Goal: Transaction & Acquisition: Purchase product/service

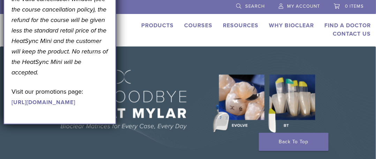
click at [281, 40] on div "US 1.855.712.5327 Search My Account 0 items Cart No products in the cart. Back …" at bounding box center [188, 23] width 376 height 46
click at [132, 7] on li at bounding box center [156, 6] width 139 height 13
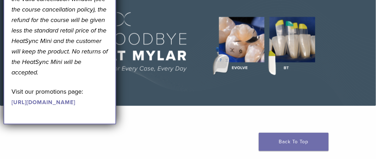
scroll to position [70, 0]
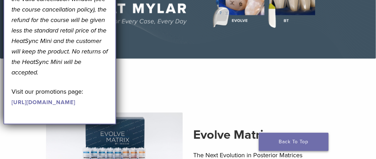
click at [286, 138] on link "Back To Top" at bounding box center [294, 142] width 70 height 18
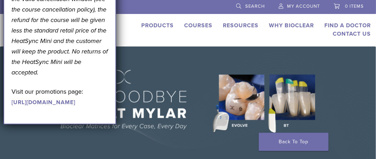
click at [159, 25] on link "Products" at bounding box center [157, 25] width 32 height 7
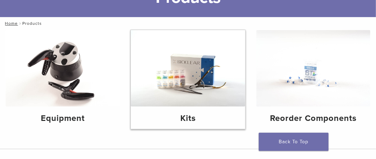
scroll to position [70, 0]
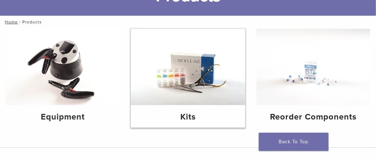
click at [196, 64] on img at bounding box center [188, 67] width 114 height 76
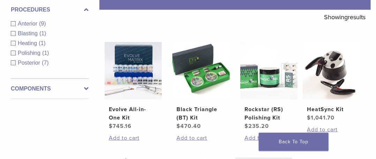
scroll to position [140, 0]
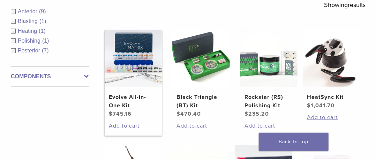
click at [145, 55] on img at bounding box center [134, 59] width 58 height 58
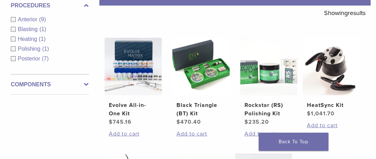
scroll to position [105, 0]
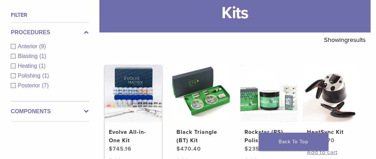
click at [145, 90] on img at bounding box center [134, 94] width 58 height 58
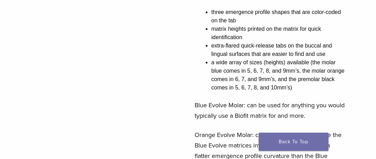
scroll to position [38, 0]
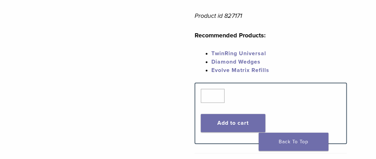
scroll to position [488, 0]
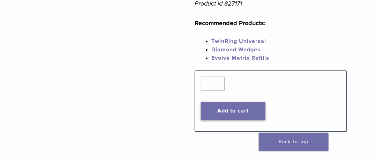
click at [254, 110] on button "Add to cart" at bounding box center [233, 111] width 65 height 18
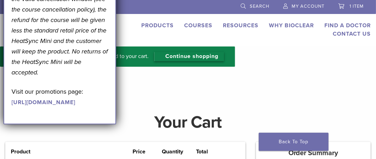
click at [207, 54] on link "Continue shopping" at bounding box center [189, 56] width 70 height 9
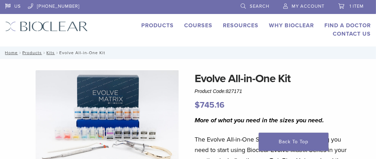
click at [328, 89] on div "Evolve All-in-One Kit Product Code: 827171 $ 745.16" at bounding box center [271, 90] width 152 height 41
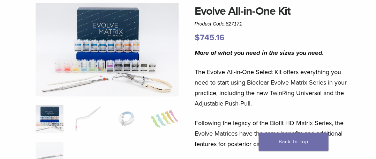
scroll to position [70, 0]
